Goal: Task Accomplishment & Management: Manage account settings

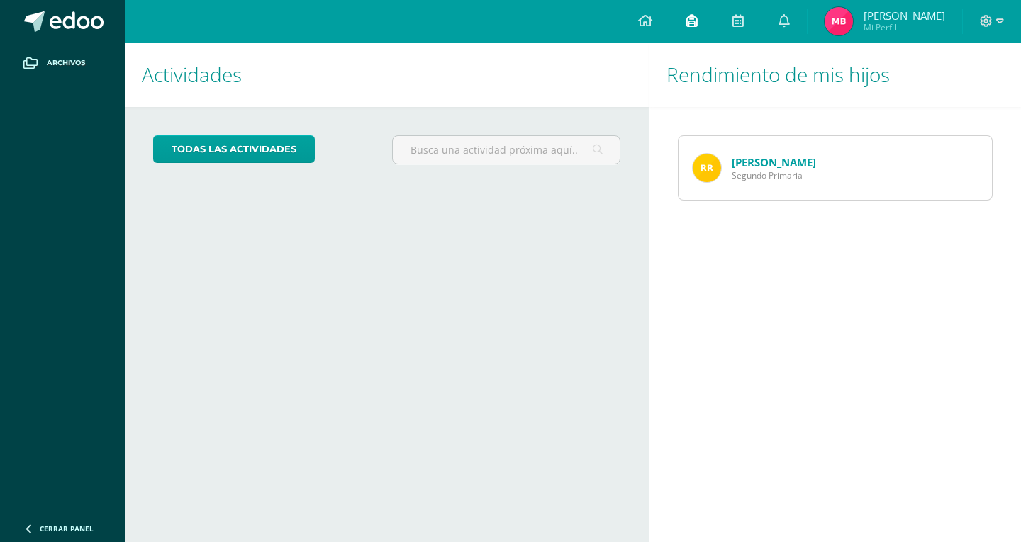
click at [693, 20] on icon at bounding box center [691, 20] width 11 height 13
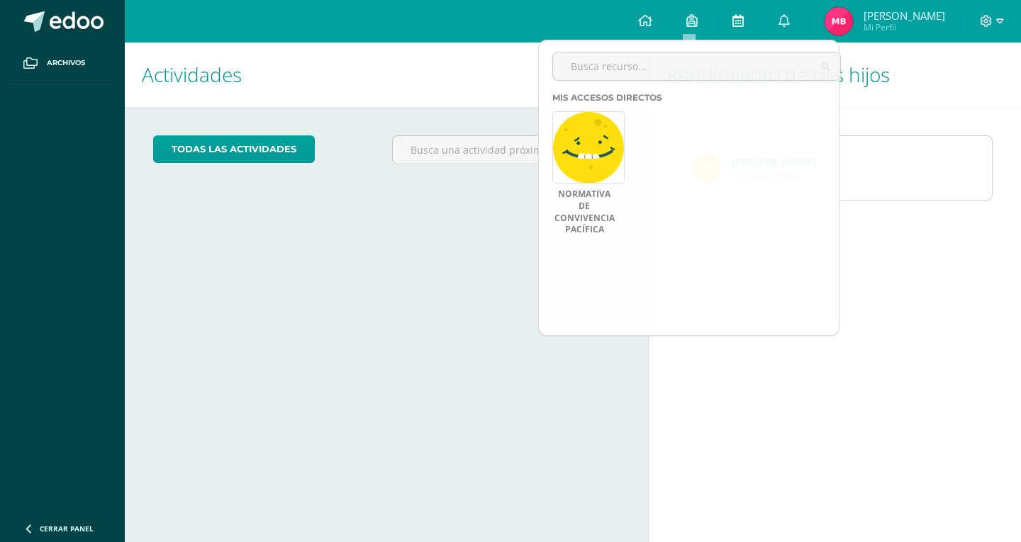
click at [730, 10] on link at bounding box center [737, 21] width 45 height 43
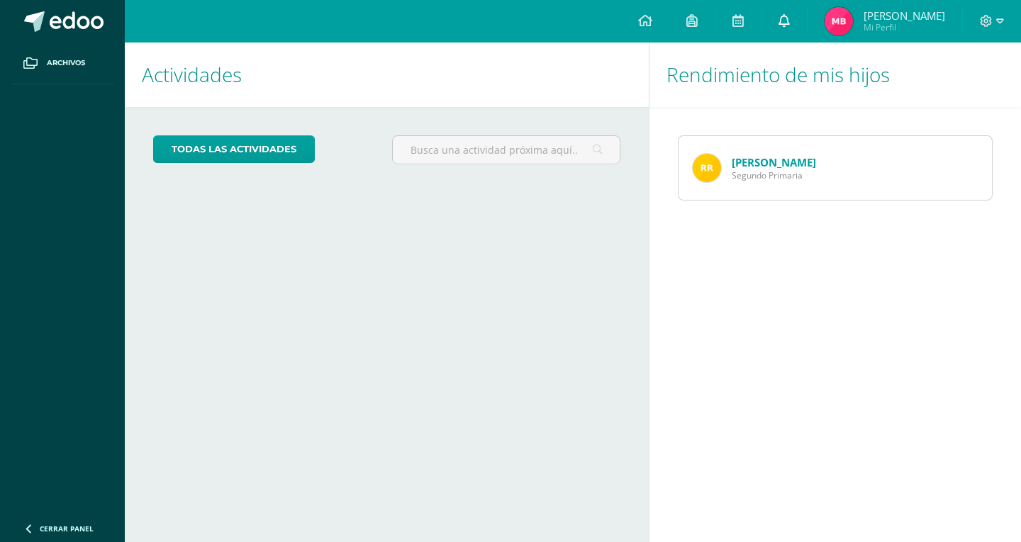
click at [779, 23] on icon at bounding box center [784, 20] width 11 height 13
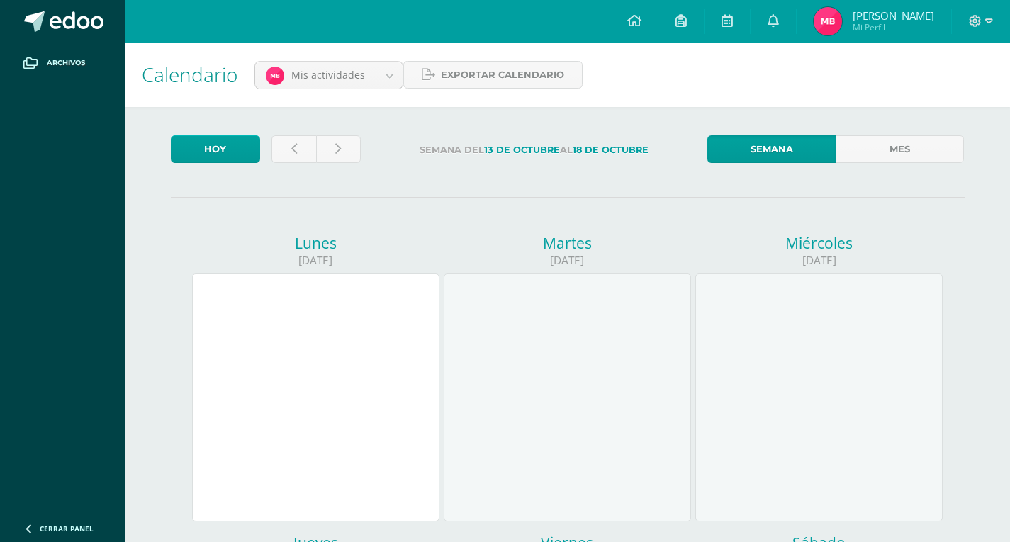
click at [779, 23] on link at bounding box center [773, 21] width 45 height 43
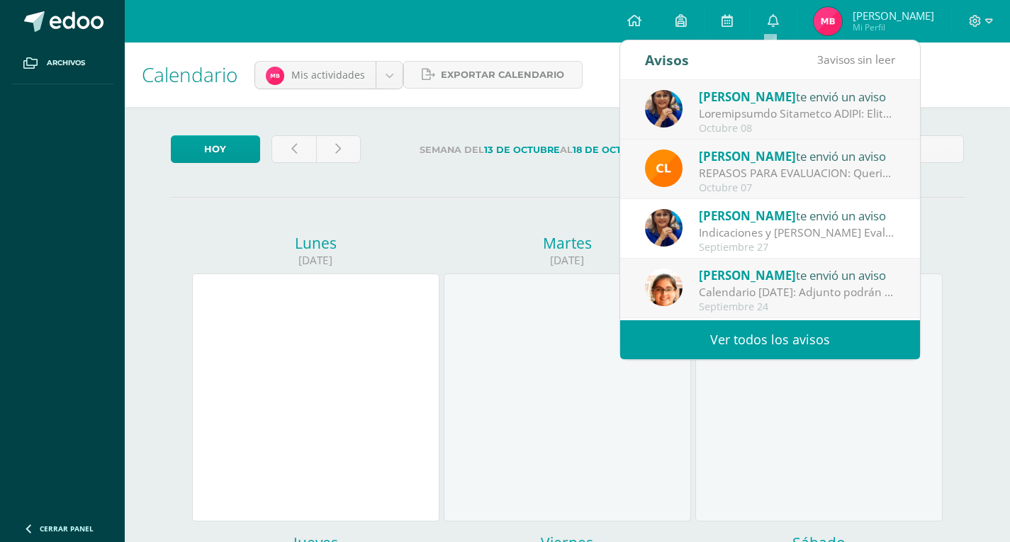
click at [766, 224] on div "[PERSON_NAME] te envió un aviso" at bounding box center [797, 215] width 197 height 18
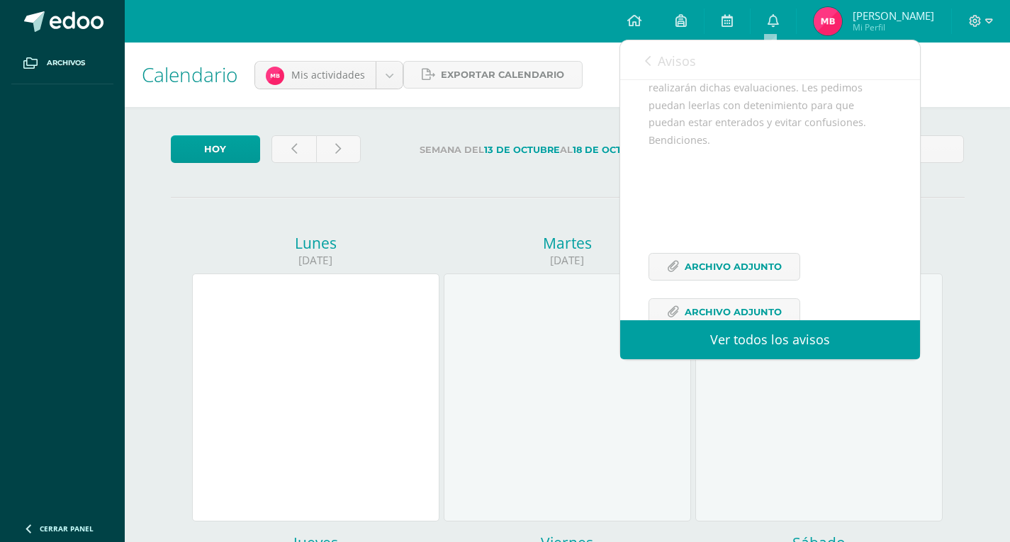
scroll to position [269, 0]
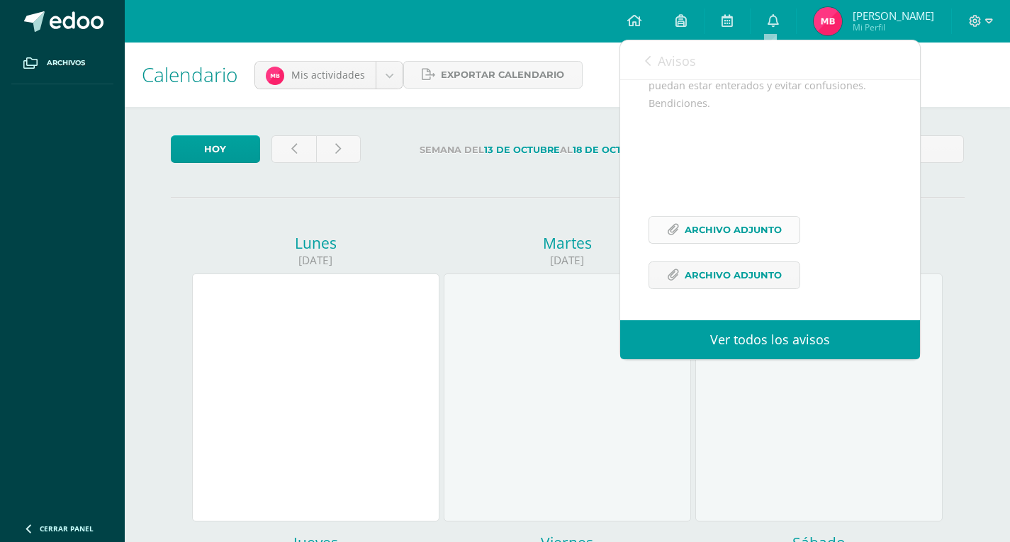
click at [740, 228] on span "Archivo Adjunto" at bounding box center [733, 230] width 97 height 26
